Goal: Task Accomplishment & Management: Use online tool/utility

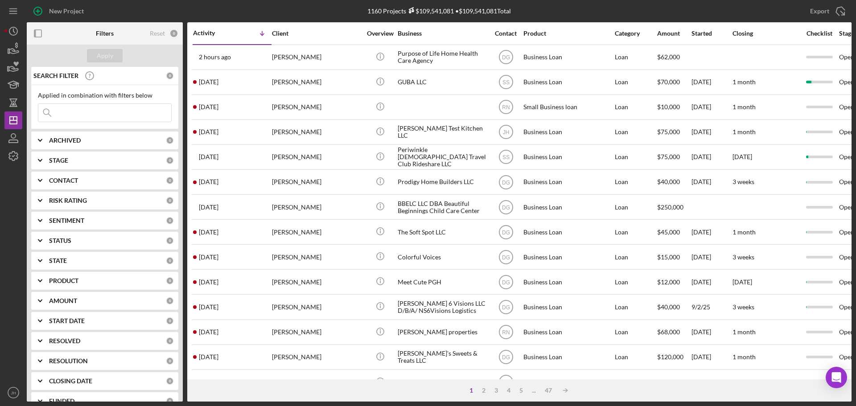
click at [79, 114] on input at bounding box center [104, 113] width 133 height 18
type input "contrell"
click at [98, 56] on div "Apply" at bounding box center [105, 55] width 16 height 13
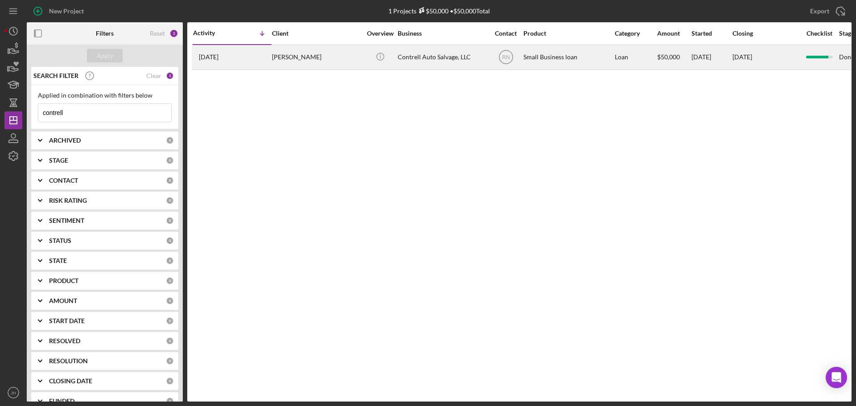
click at [279, 54] on div "[PERSON_NAME]" at bounding box center [316, 57] width 89 height 24
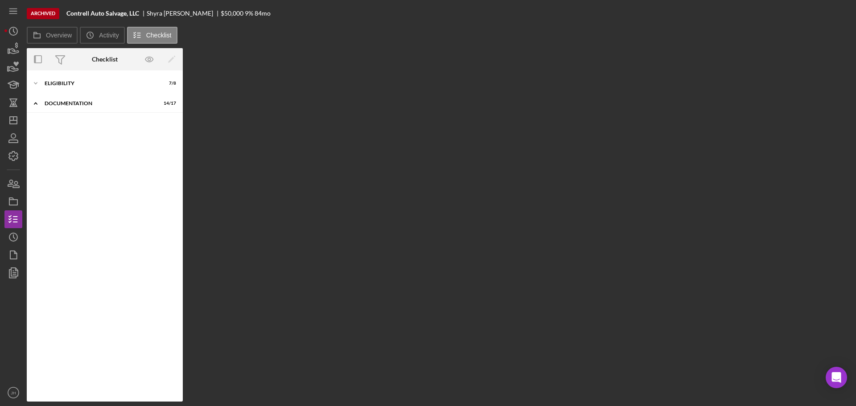
scroll to position [25, 0]
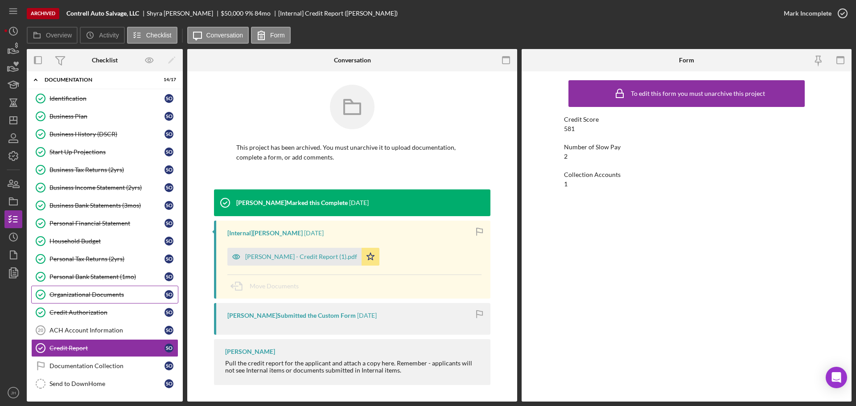
click at [86, 294] on div "Organizational Documents" at bounding box center [106, 294] width 115 height 7
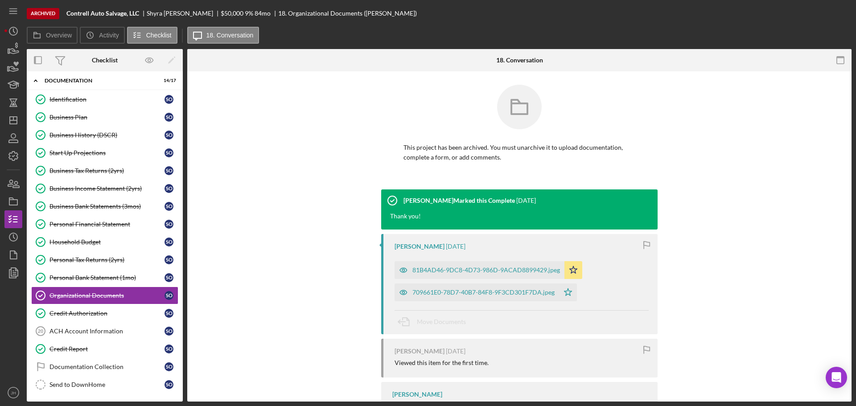
scroll to position [25, 0]
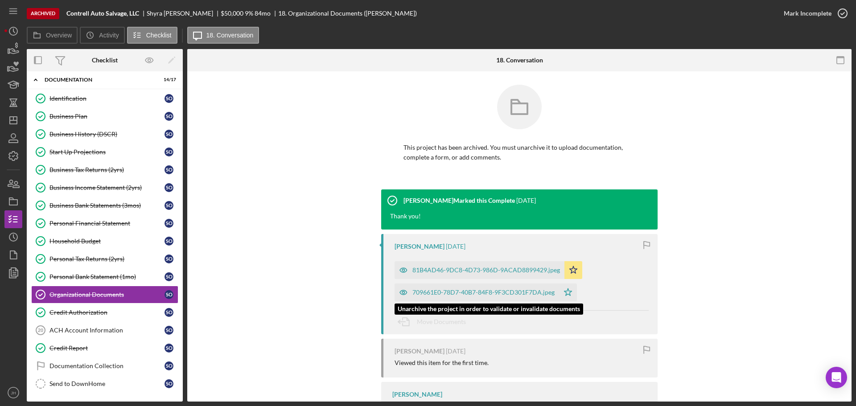
click at [470, 289] on div "709661E0-78D7-40B7-84F8-9F3CD301F7DA.jpeg" at bounding box center [483, 292] width 142 height 7
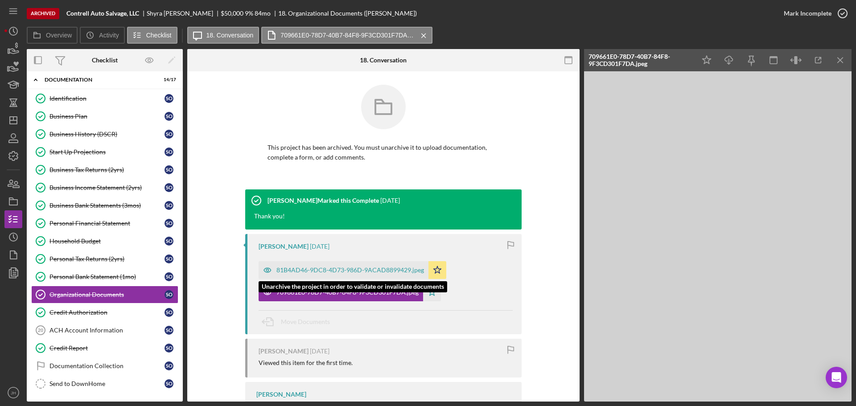
click at [328, 270] on div "81B4AD46-9DC8-4D73-986D-9ACAD8899429.jpeg" at bounding box center [350, 270] width 148 height 7
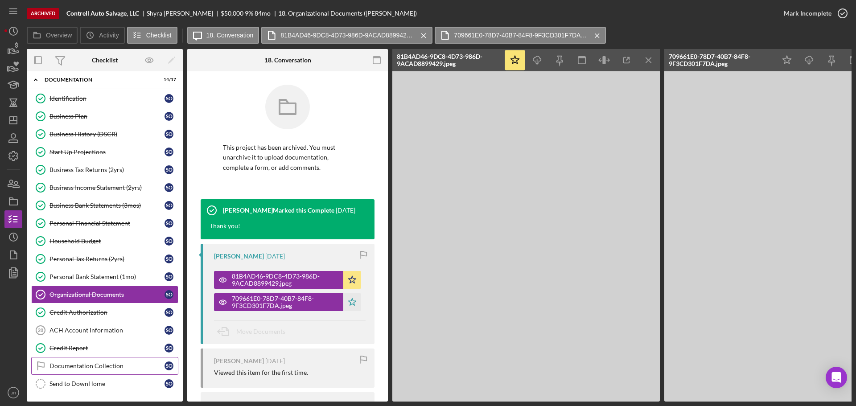
scroll to position [0, 0]
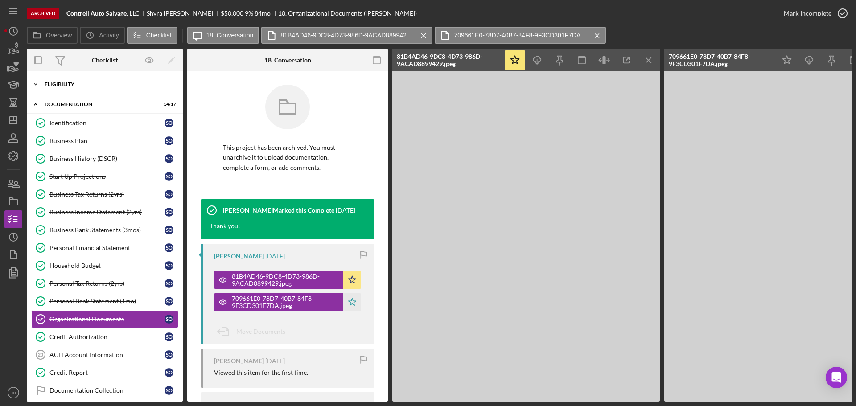
click at [34, 82] on icon "Icon/Expander" at bounding box center [36, 84] width 18 height 18
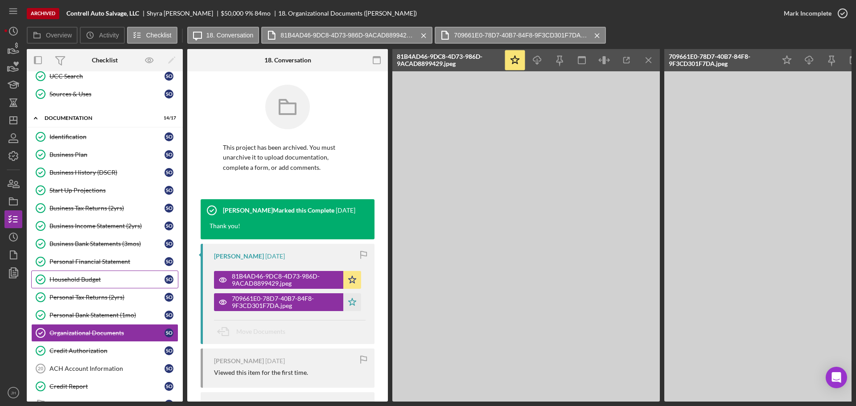
scroll to position [175, 0]
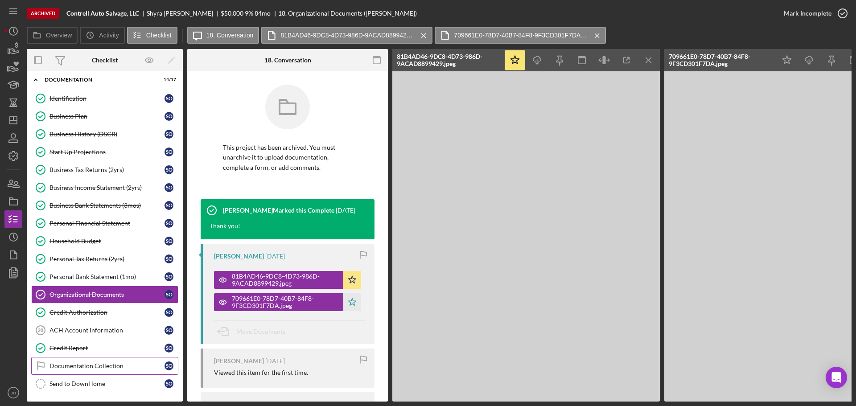
click at [94, 366] on div "Documentation Collection" at bounding box center [106, 366] width 115 height 7
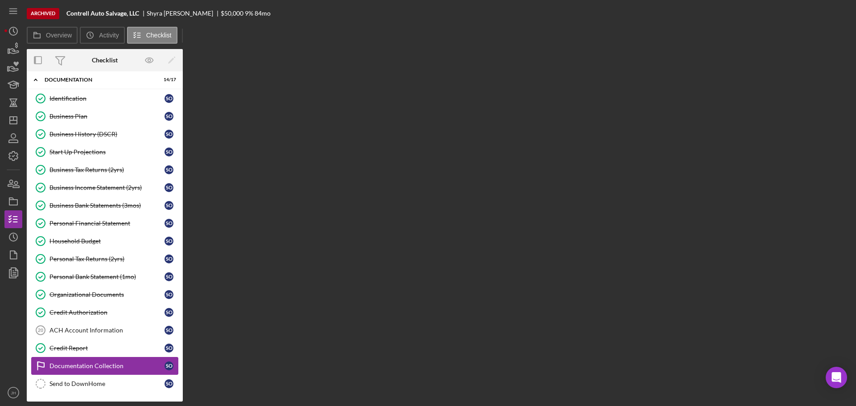
scroll to position [172, 0]
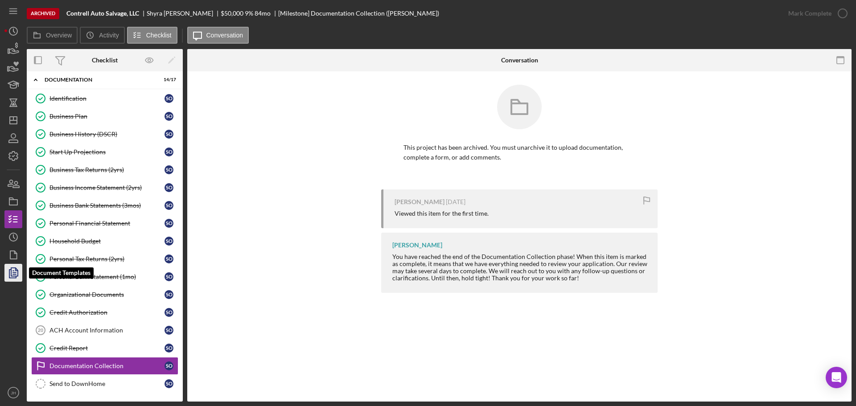
click at [12, 268] on polygon "button" at bounding box center [14, 272] width 7 height 8
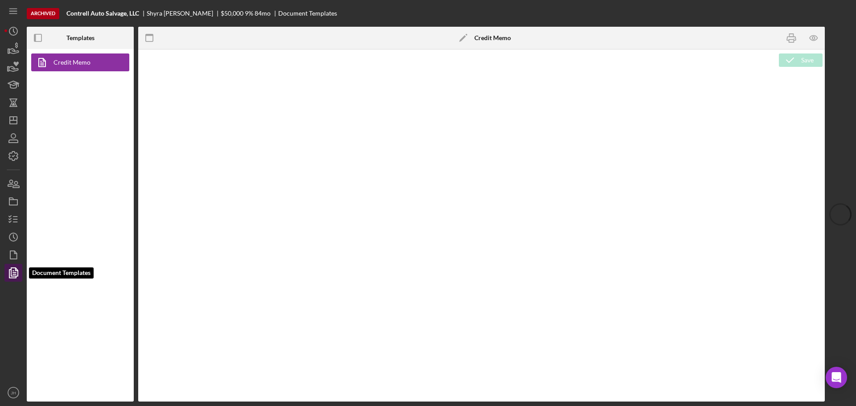
type textarea "<div style="text-align: left" title="Page 1"> <h1 style="text-align: center"><e…"
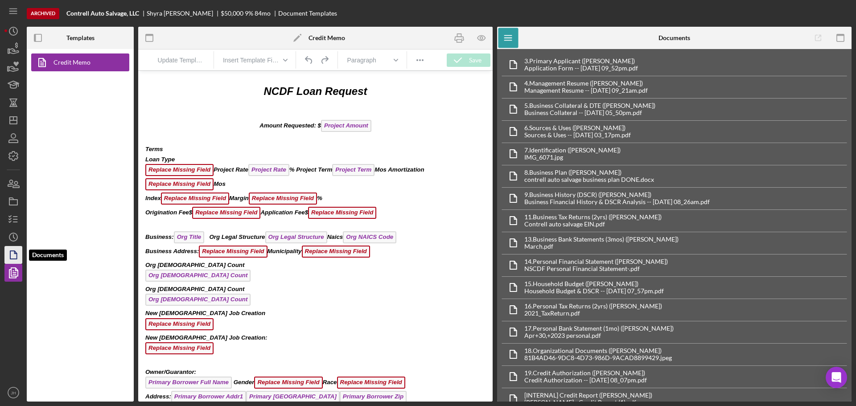
click at [17, 253] on icon "button" at bounding box center [13, 255] width 22 height 22
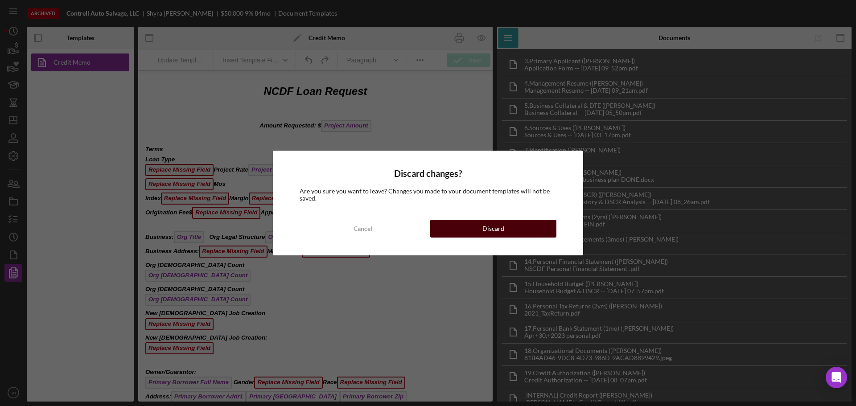
click at [487, 227] on div "Discard" at bounding box center [493, 229] width 22 height 18
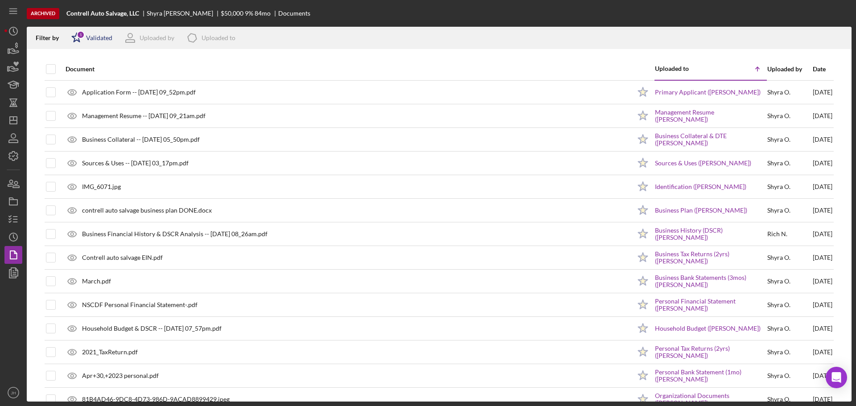
click at [88, 37] on div "Validated" at bounding box center [99, 37] width 26 height 7
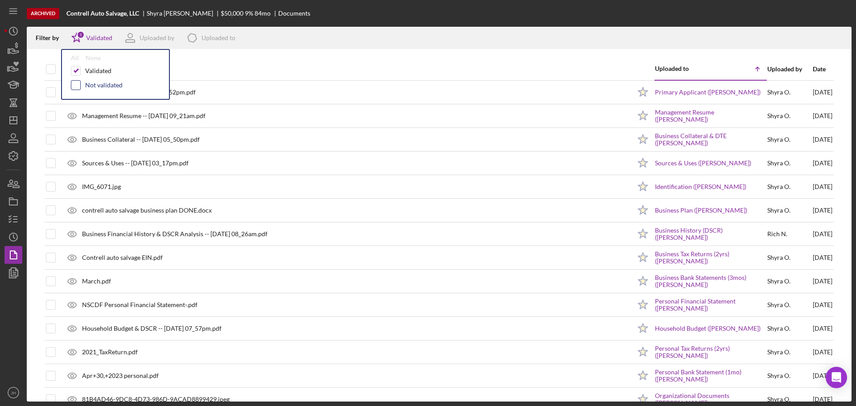
click at [80, 82] on div at bounding box center [76, 85] width 10 height 10
click at [74, 87] on input "checkbox" at bounding box center [75, 85] width 9 height 9
checkbox input "true"
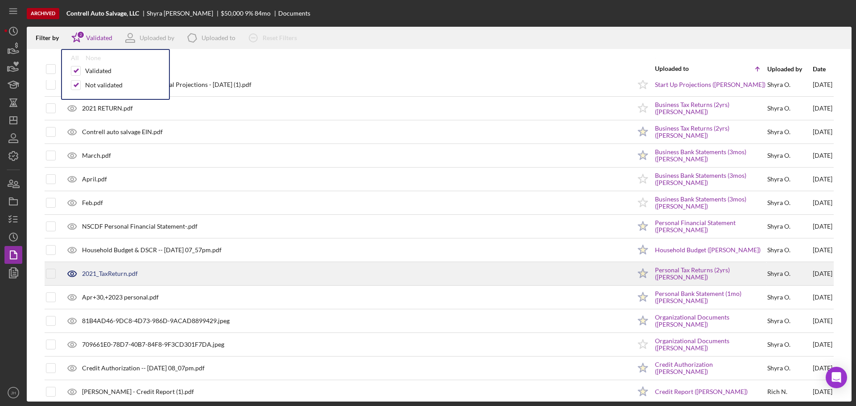
scroll to position [255, 0]
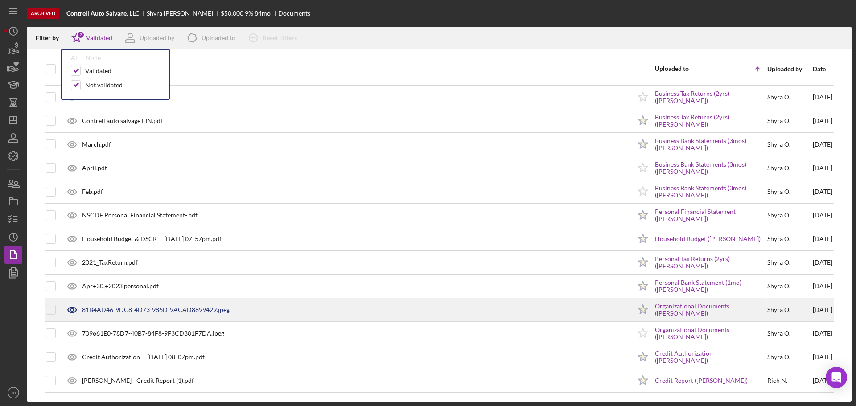
click at [72, 308] on icon at bounding box center [72, 310] width 22 height 22
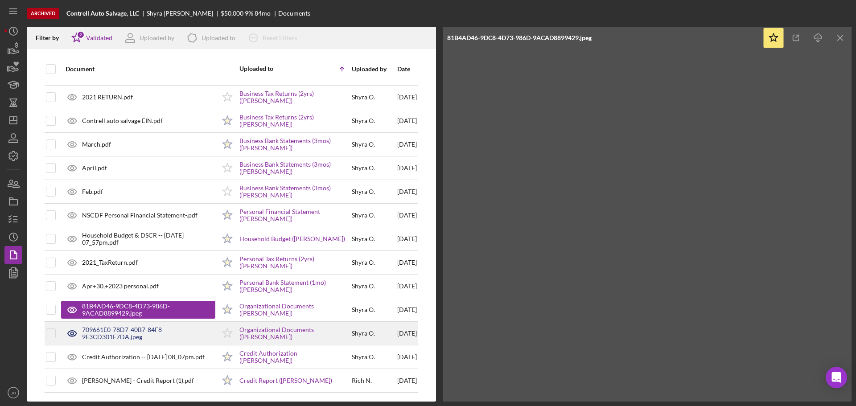
click at [72, 333] on icon at bounding box center [71, 333] width 3 height 3
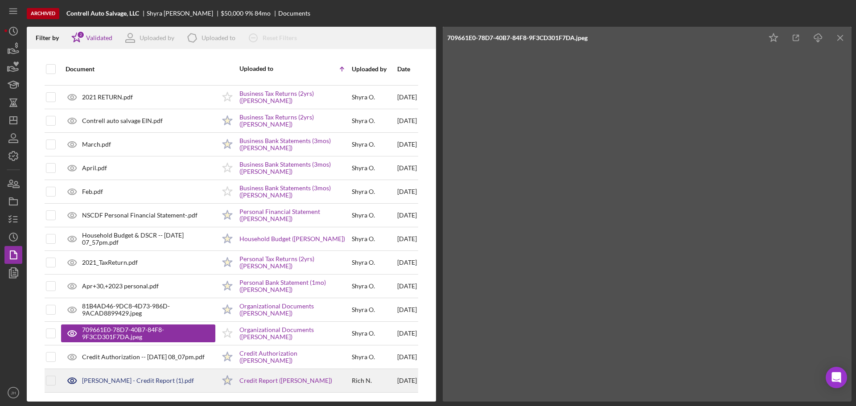
click at [133, 379] on div "[PERSON_NAME] - Credit Report (1).pdf" at bounding box center [138, 380] width 112 height 7
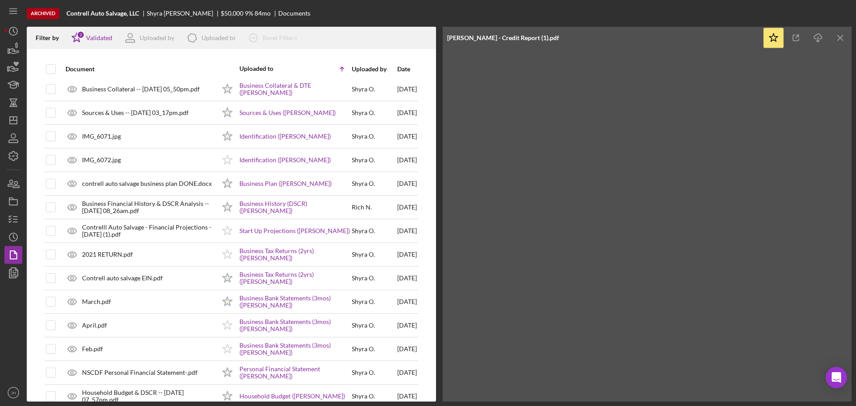
scroll to position [77, 0]
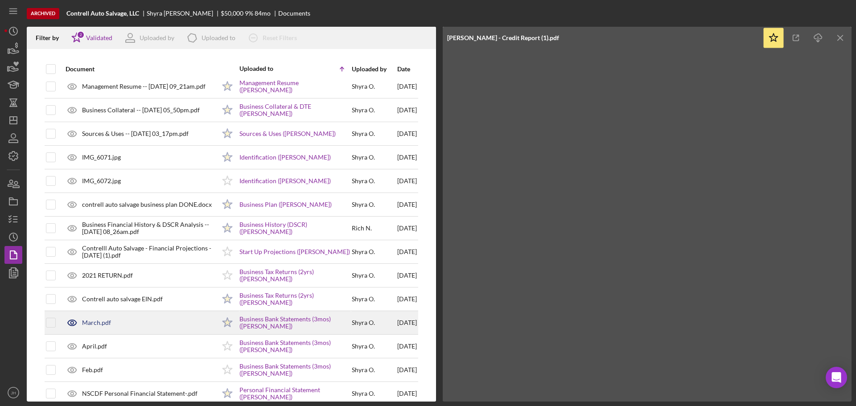
click at [102, 320] on div "March.pdf" at bounding box center [96, 322] width 29 height 7
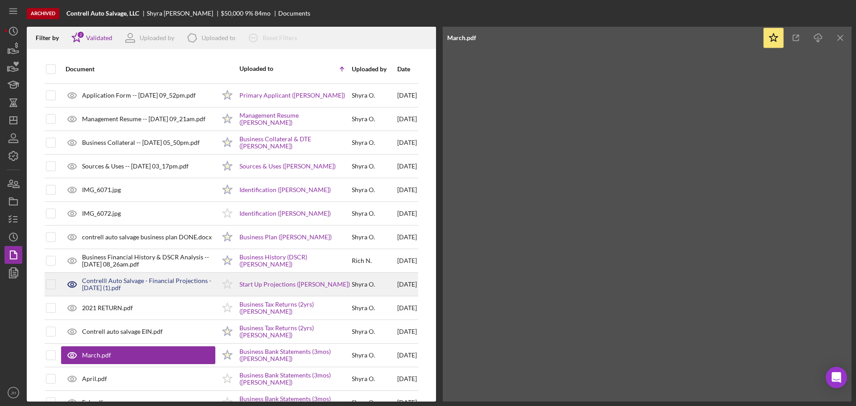
scroll to position [45, 0]
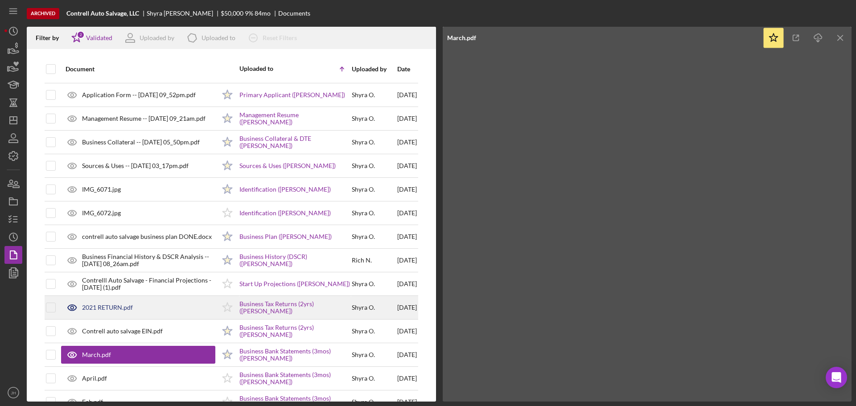
click at [106, 303] on div "2021 RETURN.pdf" at bounding box center [138, 308] width 154 height 22
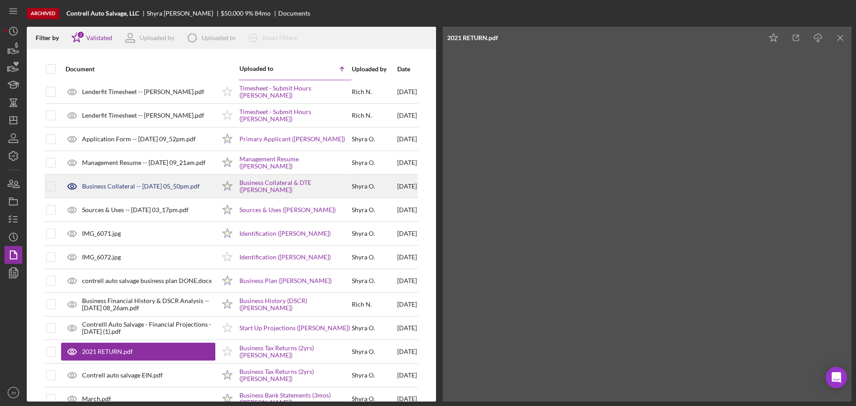
scroll to position [0, 0]
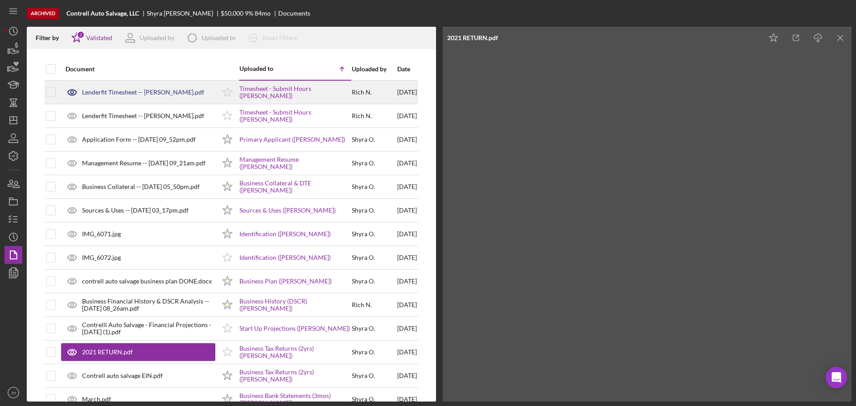
click at [124, 93] on div "Lenderfit Timesheet -- [PERSON_NAME].pdf" at bounding box center [143, 92] width 122 height 7
